Goal: Task Accomplishment & Management: Complete application form

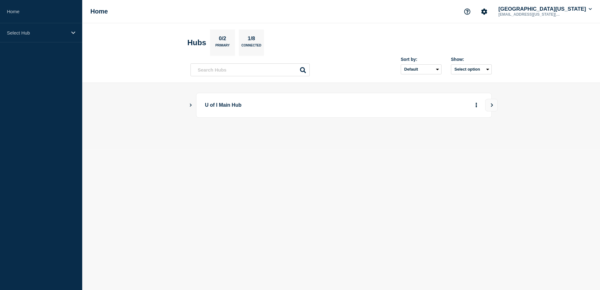
click at [191, 106] on icon "Show Connected Hubs" at bounding box center [191, 104] width 4 height 3
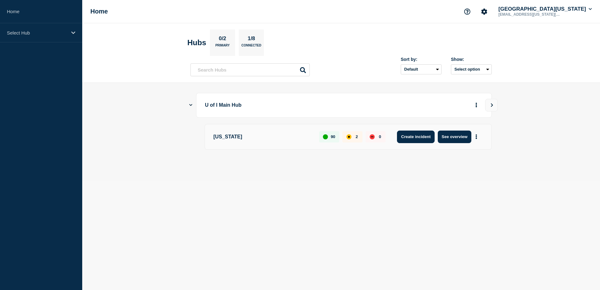
click at [423, 139] on button "Create incident" at bounding box center [416, 137] width 38 height 13
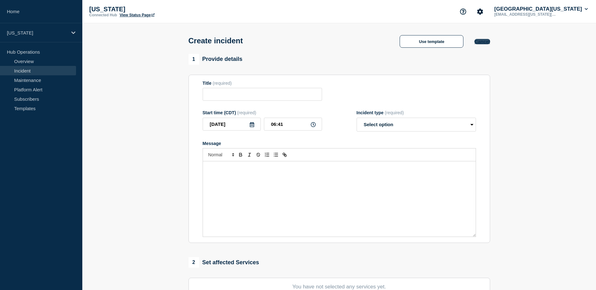
click at [483, 42] on button "Cancel" at bounding box center [481, 41] width 15 height 5
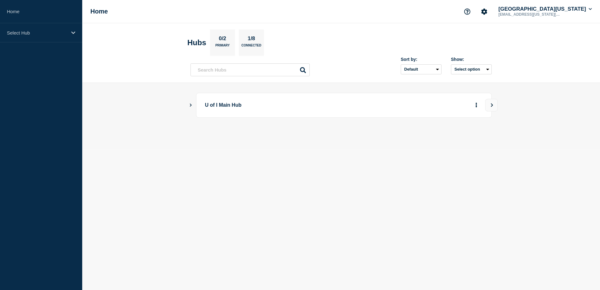
click at [191, 106] on icon "Show Connected Hubs" at bounding box center [191, 105] width 2 height 3
click at [455, 138] on button "See overview" at bounding box center [454, 137] width 33 height 13
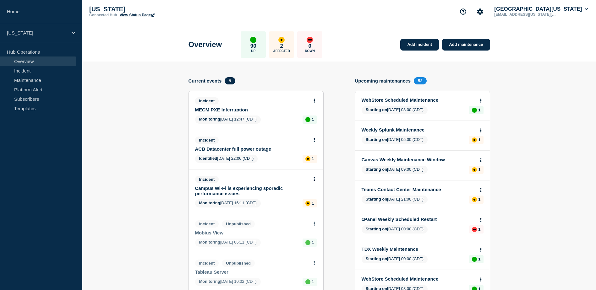
click at [27, 61] on link "Overview" at bounding box center [38, 61] width 76 height 9
click at [23, 31] on p "[US_STATE]" at bounding box center [37, 32] width 60 height 5
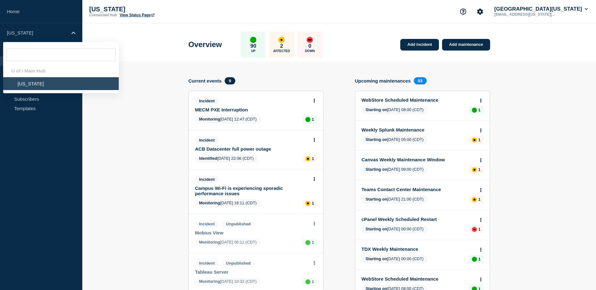
click at [23, 83] on li "[US_STATE]" at bounding box center [61, 83] width 116 height 13
click at [49, 143] on aside "Home [US_STATE] U of I Main Hub [US_STATE] Hub Operations Overview Incident Mai…" at bounding box center [41, 145] width 82 height 290
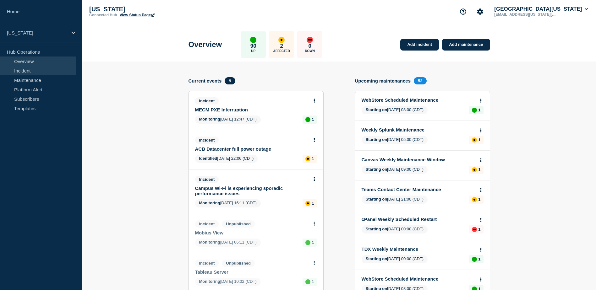
click at [29, 72] on link "Incident" at bounding box center [38, 70] width 76 height 9
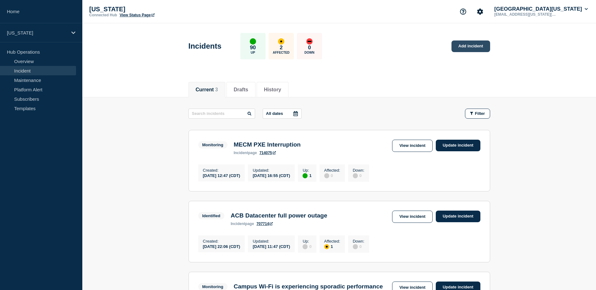
click at [465, 46] on link "Add incident" at bounding box center [470, 47] width 39 height 12
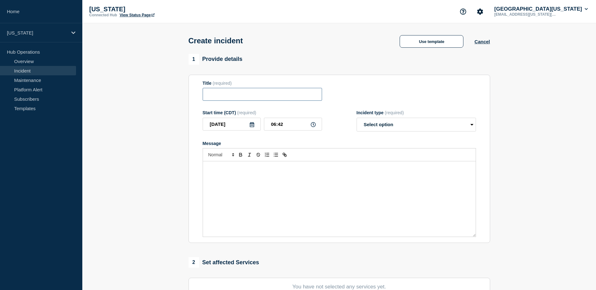
click at [280, 97] on input "Title" at bounding box center [262, 94] width 119 height 13
type input "Box - Access Issues"
click at [299, 126] on input "06:42" at bounding box center [293, 124] width 58 height 13
drag, startPoint x: 272, startPoint y: 125, endPoint x: 292, endPoint y: 125, distance: 19.8
click at [292, 125] on input "06:42" at bounding box center [293, 124] width 58 height 13
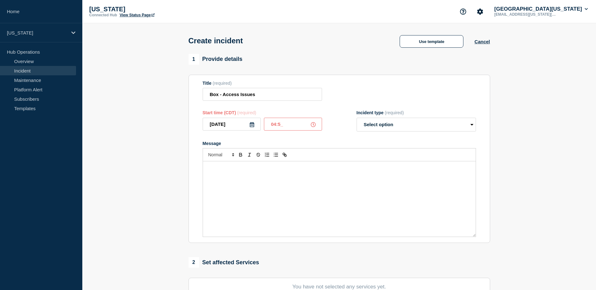
type input "04:54"
click at [268, 184] on div "Message" at bounding box center [339, 198] width 273 height 75
click at [409, 126] on select "Select option Investigating Identified Monitoring" at bounding box center [415, 125] width 119 height 14
select select "monitoring"
click at [356, 119] on select "Select option Investigating Identified Monitoring" at bounding box center [415, 125] width 119 height 14
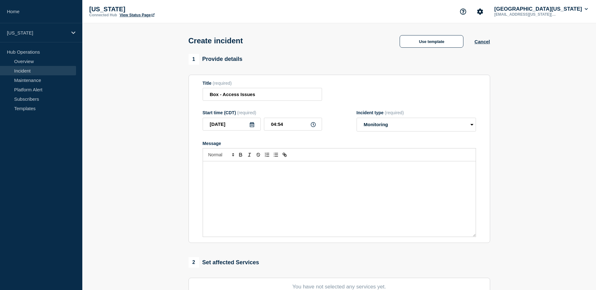
click at [249, 171] on p "Message" at bounding box center [339, 168] width 263 height 6
click at [211, 170] on p "Message" at bounding box center [339, 168] width 263 height 6
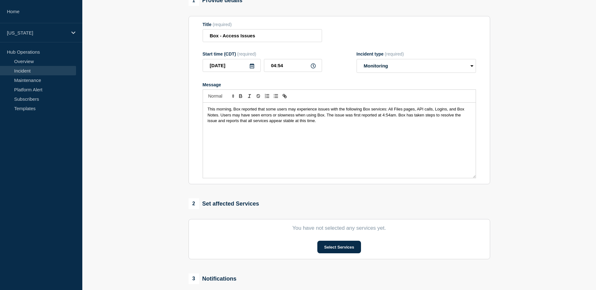
scroll to position [63, 0]
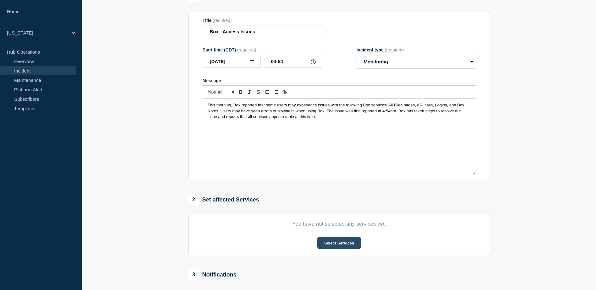
click at [342, 246] on button "Select Services" at bounding box center [339, 243] width 44 height 13
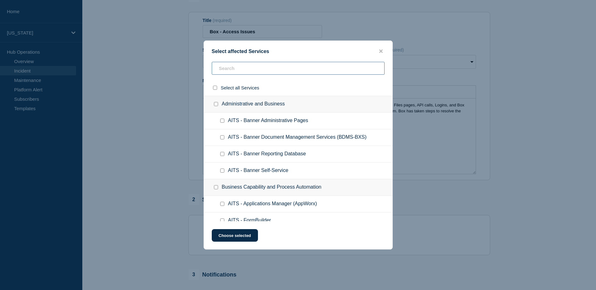
click at [271, 70] on input "text" at bounding box center [298, 68] width 173 height 13
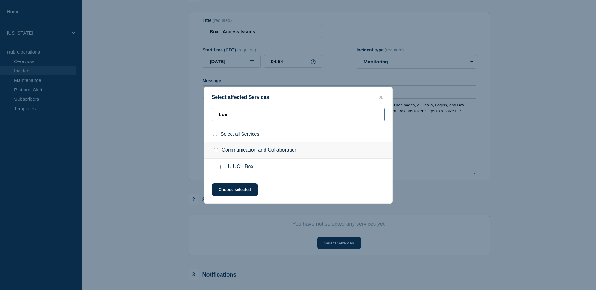
type input "box"
click at [223, 167] on input "UIUC - Box checkbox" at bounding box center [222, 167] width 4 height 4
checkbox input "true"
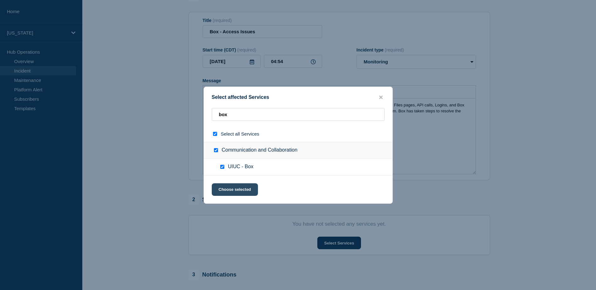
click at [244, 191] on button "Choose selected" at bounding box center [235, 189] width 46 height 13
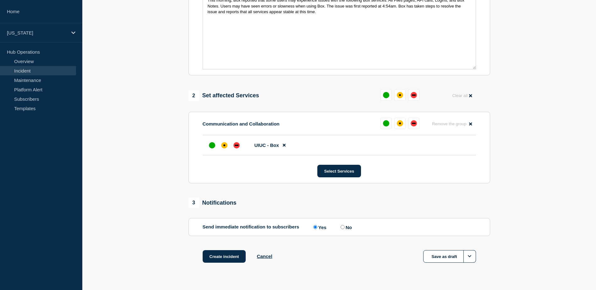
scroll to position [183, 0]
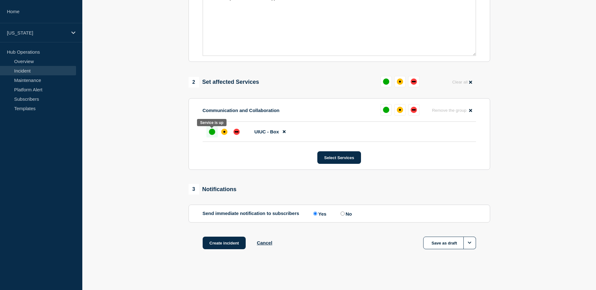
click at [213, 133] on div "up" at bounding box center [212, 132] width 6 height 6
click at [219, 244] on button "Create incident" at bounding box center [224, 243] width 43 height 13
